Goal: Information Seeking & Learning: Learn about a topic

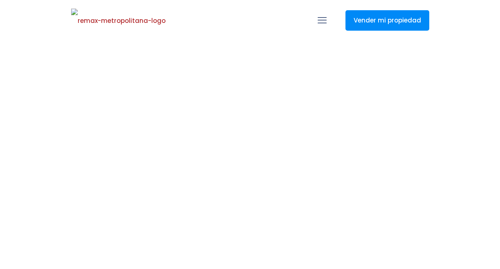
select select
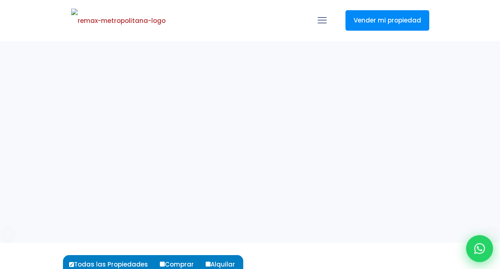
click at [480, 250] on icon at bounding box center [480, 248] width 11 height 11
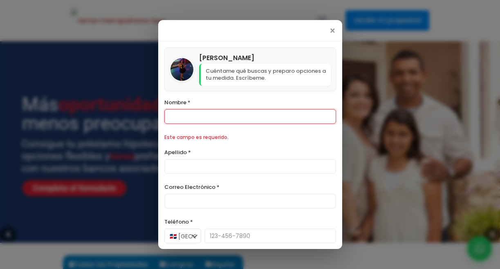
scroll to position [68, 0]
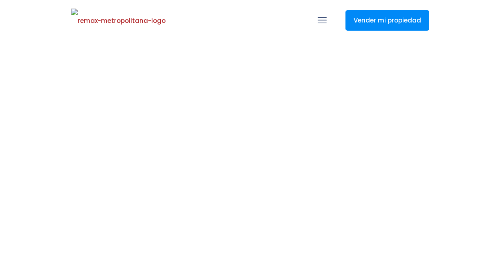
select select
